Goal: Find specific page/section: Find specific page/section

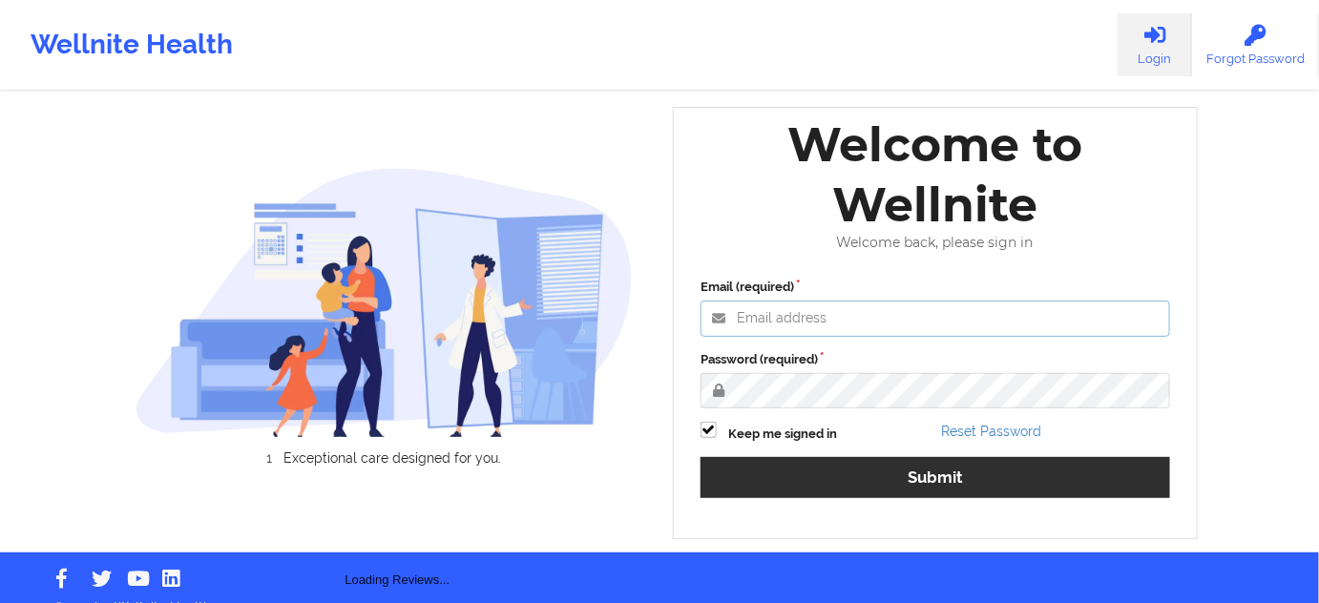
type input "[PERSON_NAME][EMAIL_ADDRESS][PERSON_NAME][DOMAIN_NAME]"
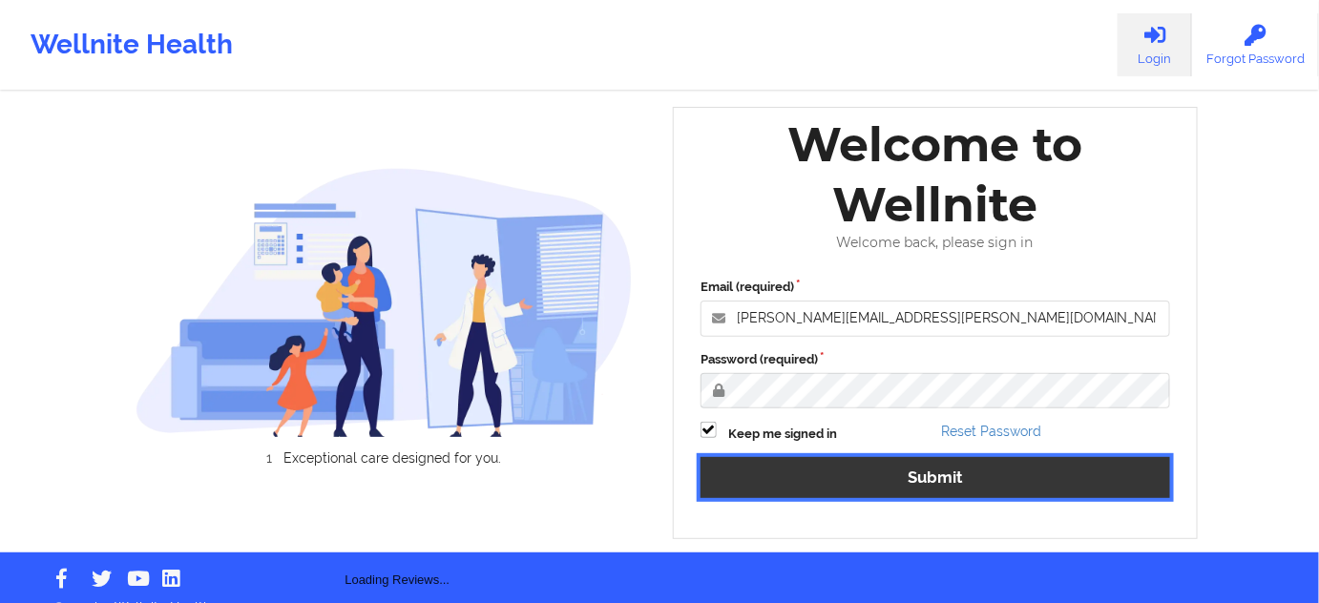
click at [800, 470] on button "Submit" at bounding box center [935, 477] width 470 height 41
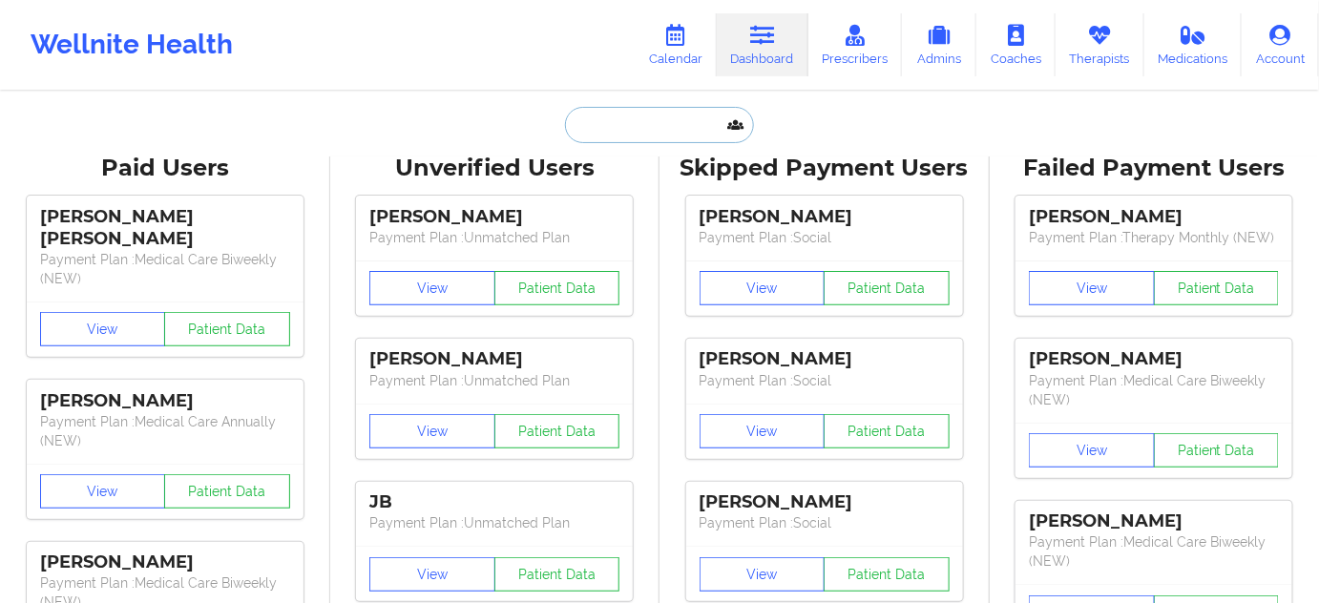
click at [618, 130] on input "text" at bounding box center [659, 125] width 189 height 36
paste input "[EMAIL_ADDRESS][DOMAIN_NAME]"
type input "[EMAIL_ADDRESS][DOMAIN_NAME]"
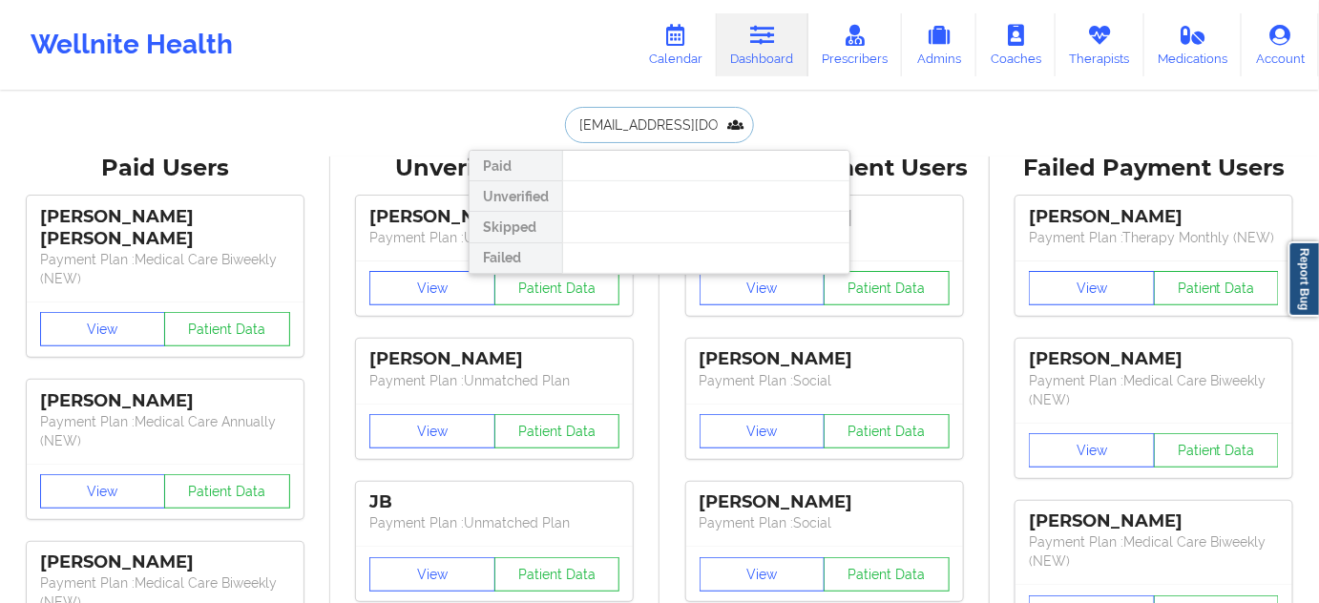
scroll to position [0, 24]
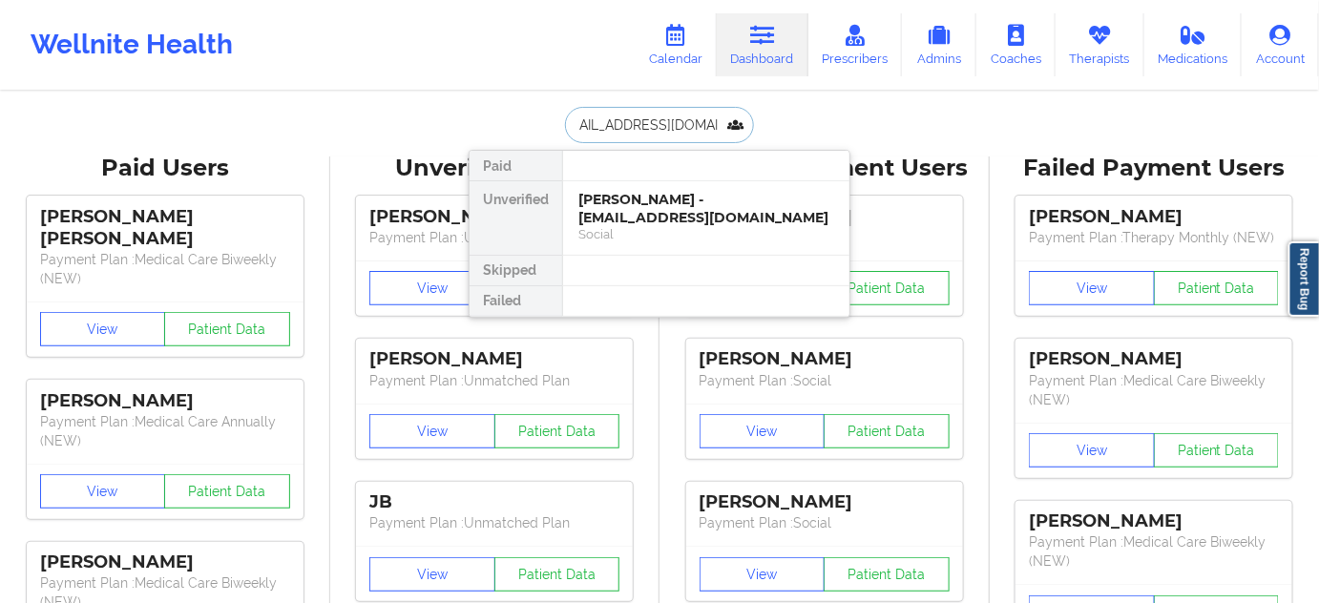
click at [625, 212] on div "[PERSON_NAME] - [EMAIL_ADDRESS][DOMAIN_NAME]" at bounding box center [706, 208] width 256 height 35
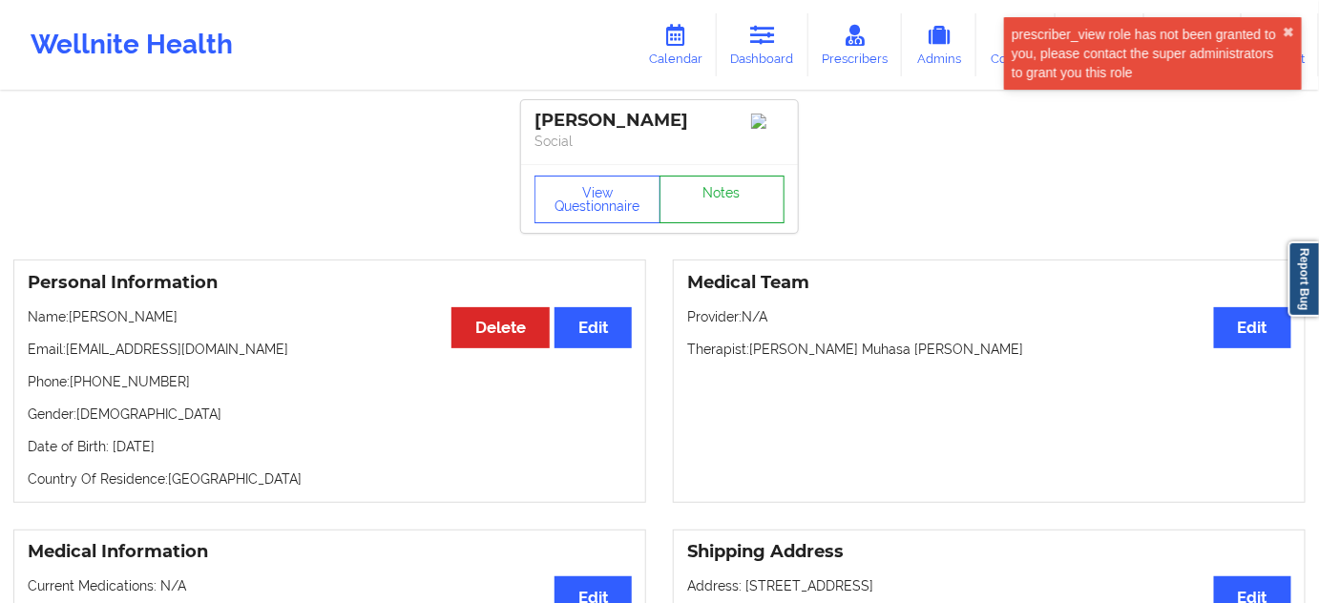
click at [728, 199] on link "Notes" at bounding box center [722, 200] width 126 height 48
